Goal: Information Seeking & Learning: Understand process/instructions

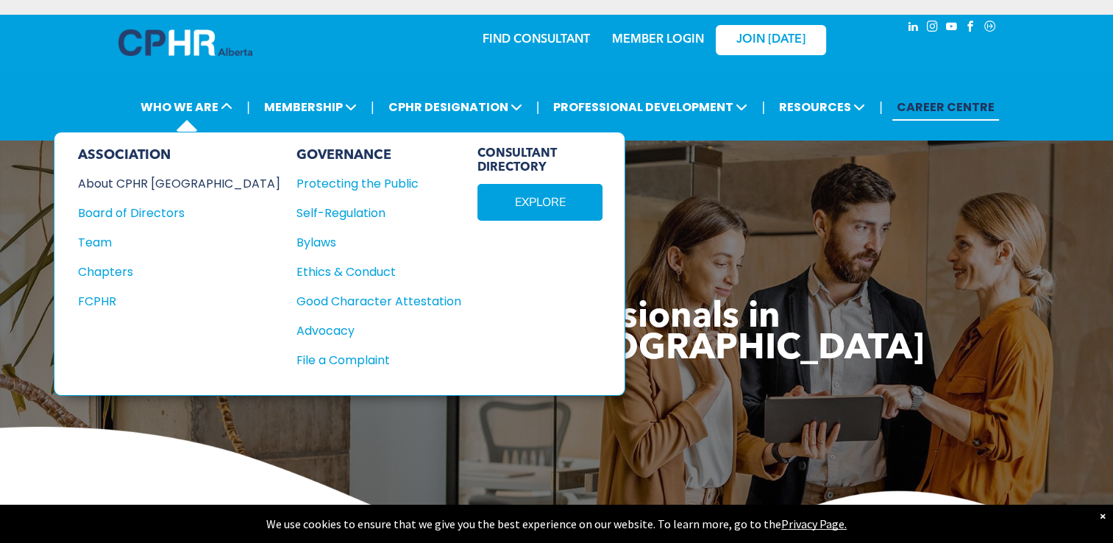
click at [180, 181] on div "About CPHR [GEOGRAPHIC_DATA]" at bounding box center [169, 183] width 182 height 18
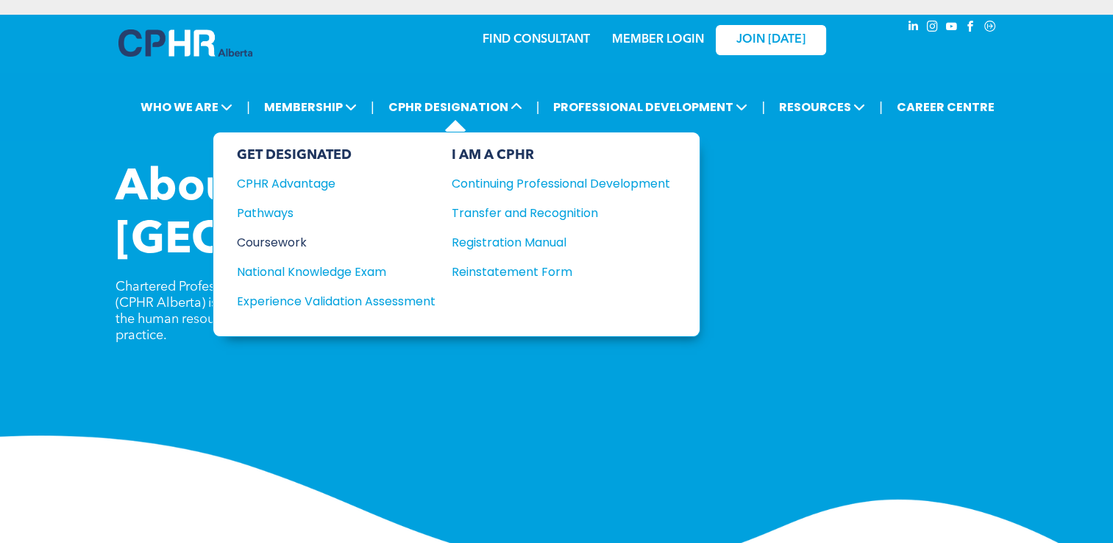
click at [292, 241] on div "Coursework" at bounding box center [326, 242] width 179 height 18
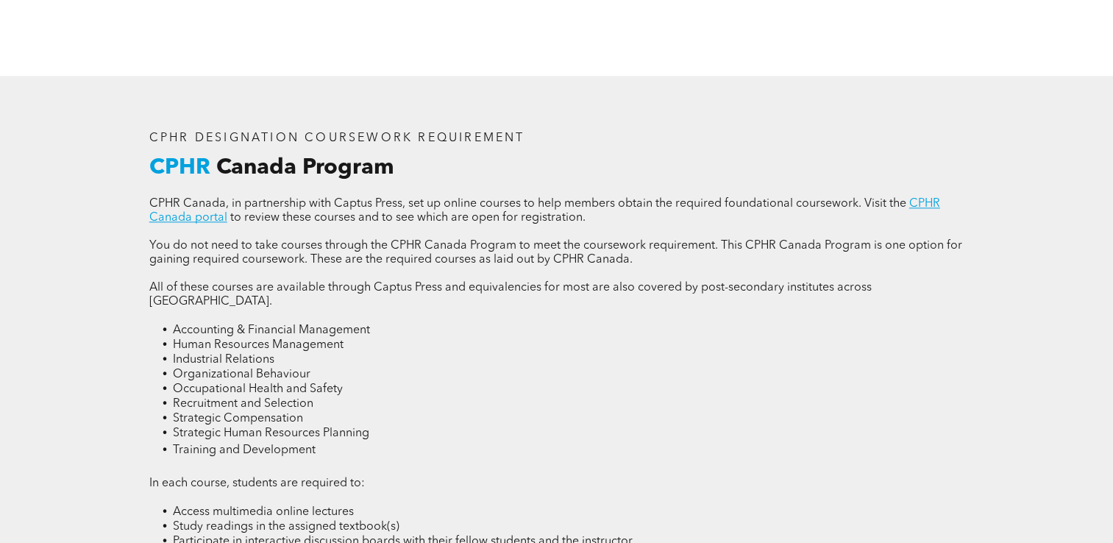
scroll to position [1913, 0]
